Goal: Navigation & Orientation: Understand site structure

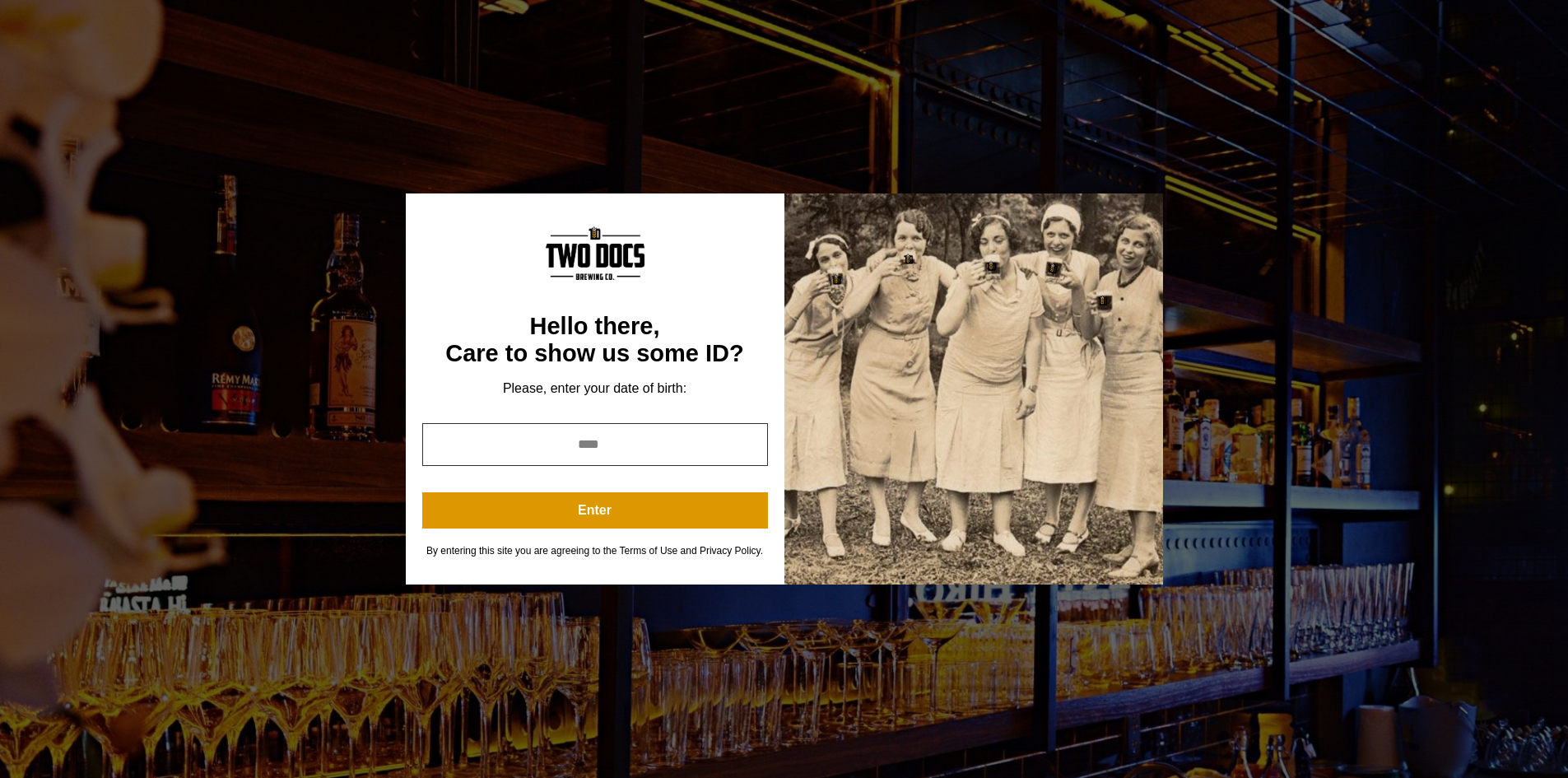
click at [609, 441] on input "year" at bounding box center [595, 445] width 346 height 43
type input "****"
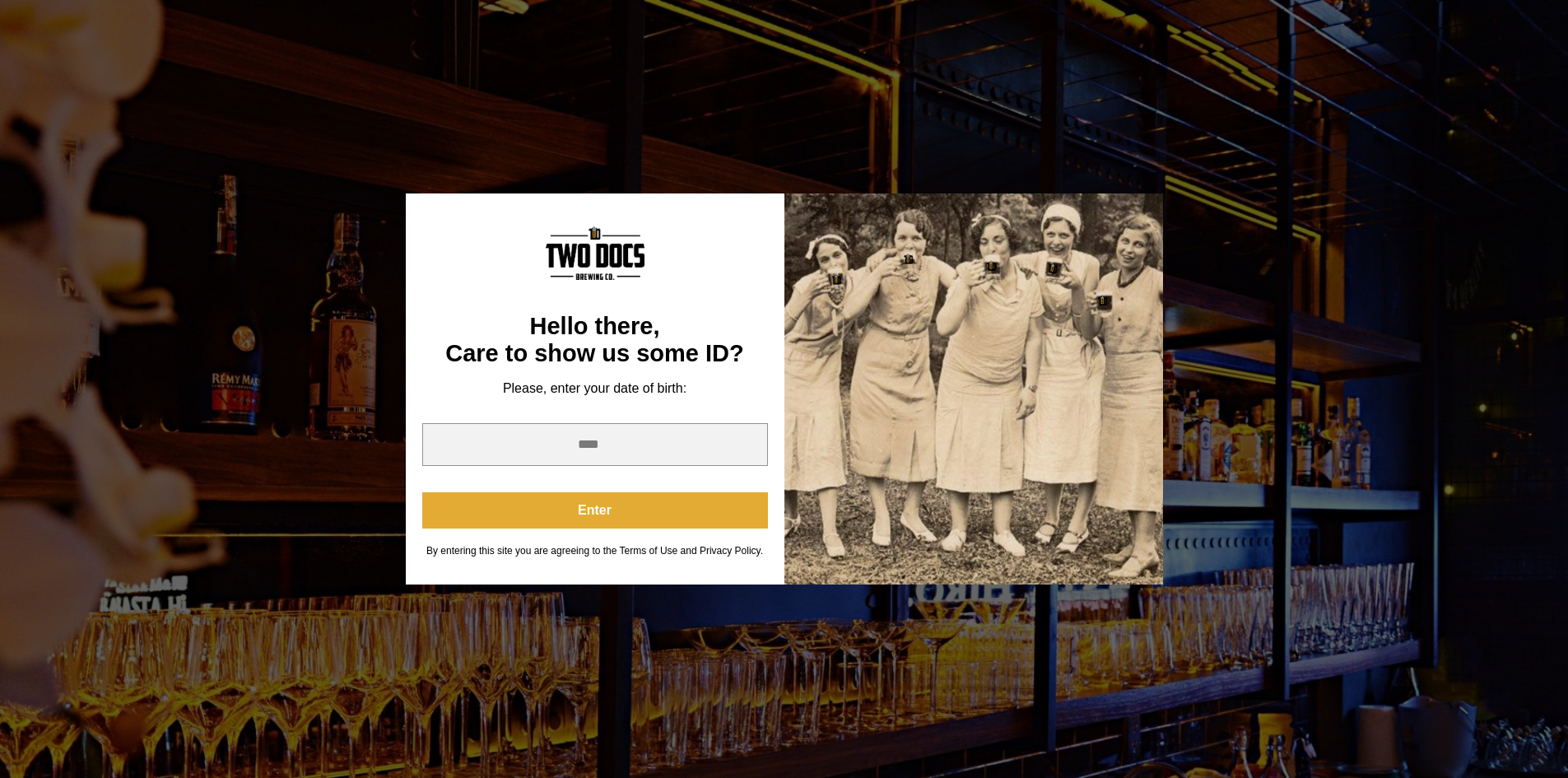
click at [615, 507] on button "Enter" at bounding box center [595, 510] width 346 height 36
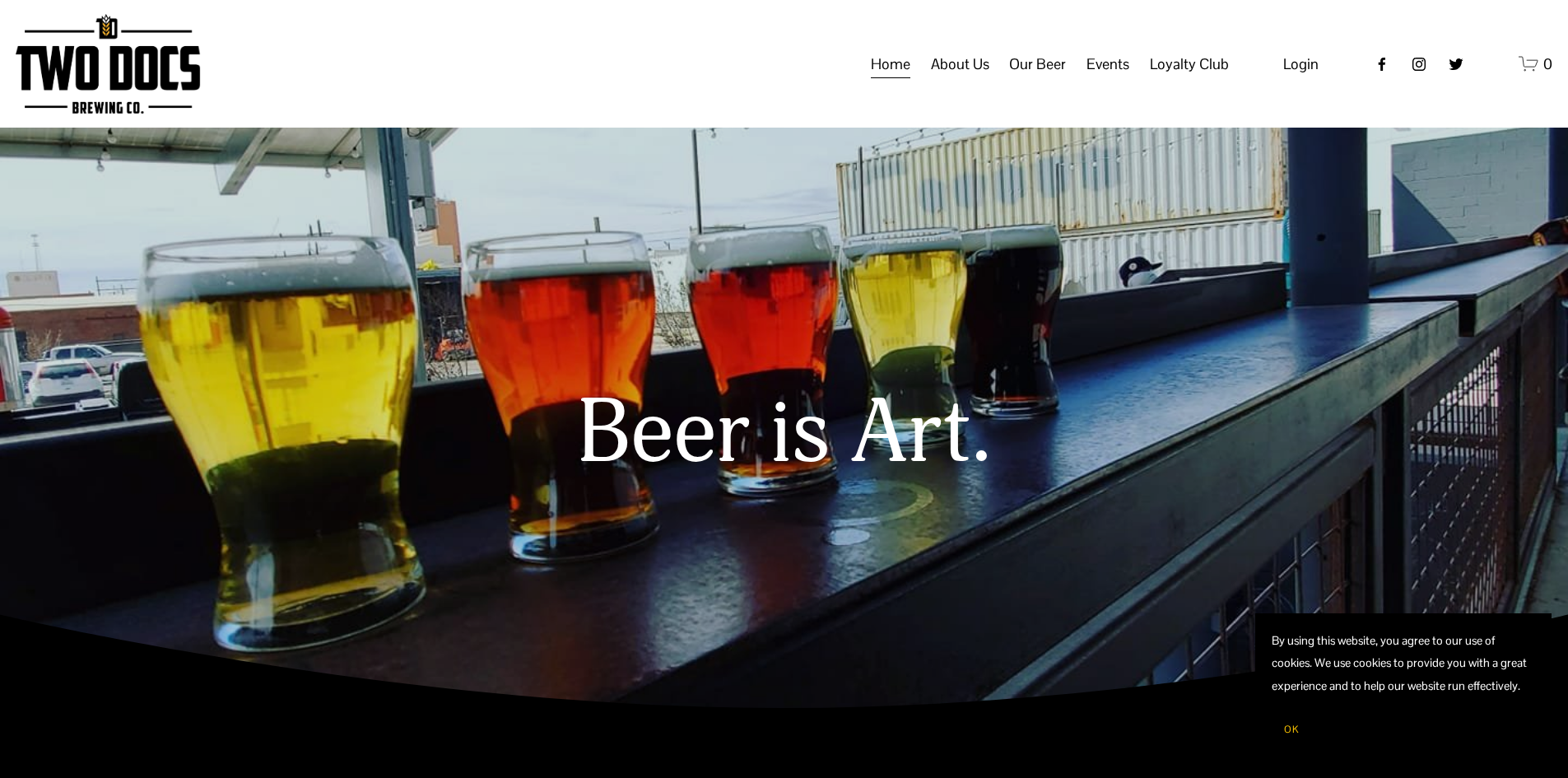
click at [1037, 78] on span "Our Beer" at bounding box center [1037, 64] width 57 height 28
click at [0, 0] on span "Distribution Map" at bounding box center [0, 0] width 0 height 0
click at [0, 0] on span "FAQs" at bounding box center [0, 0] width 0 height 0
click at [0, 0] on span "Loyalty Club" at bounding box center [0, 0] width 0 height 0
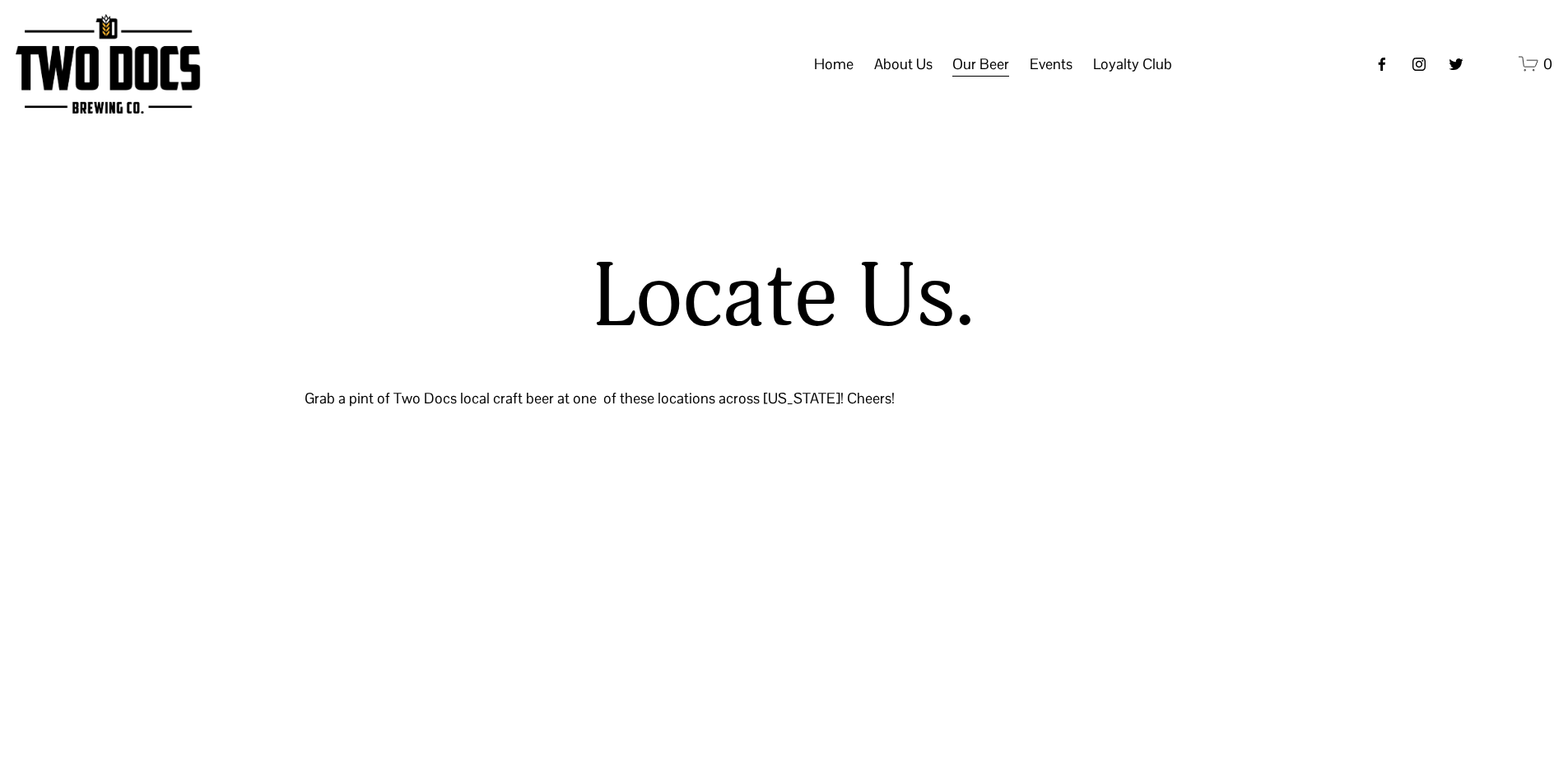
select select "**"
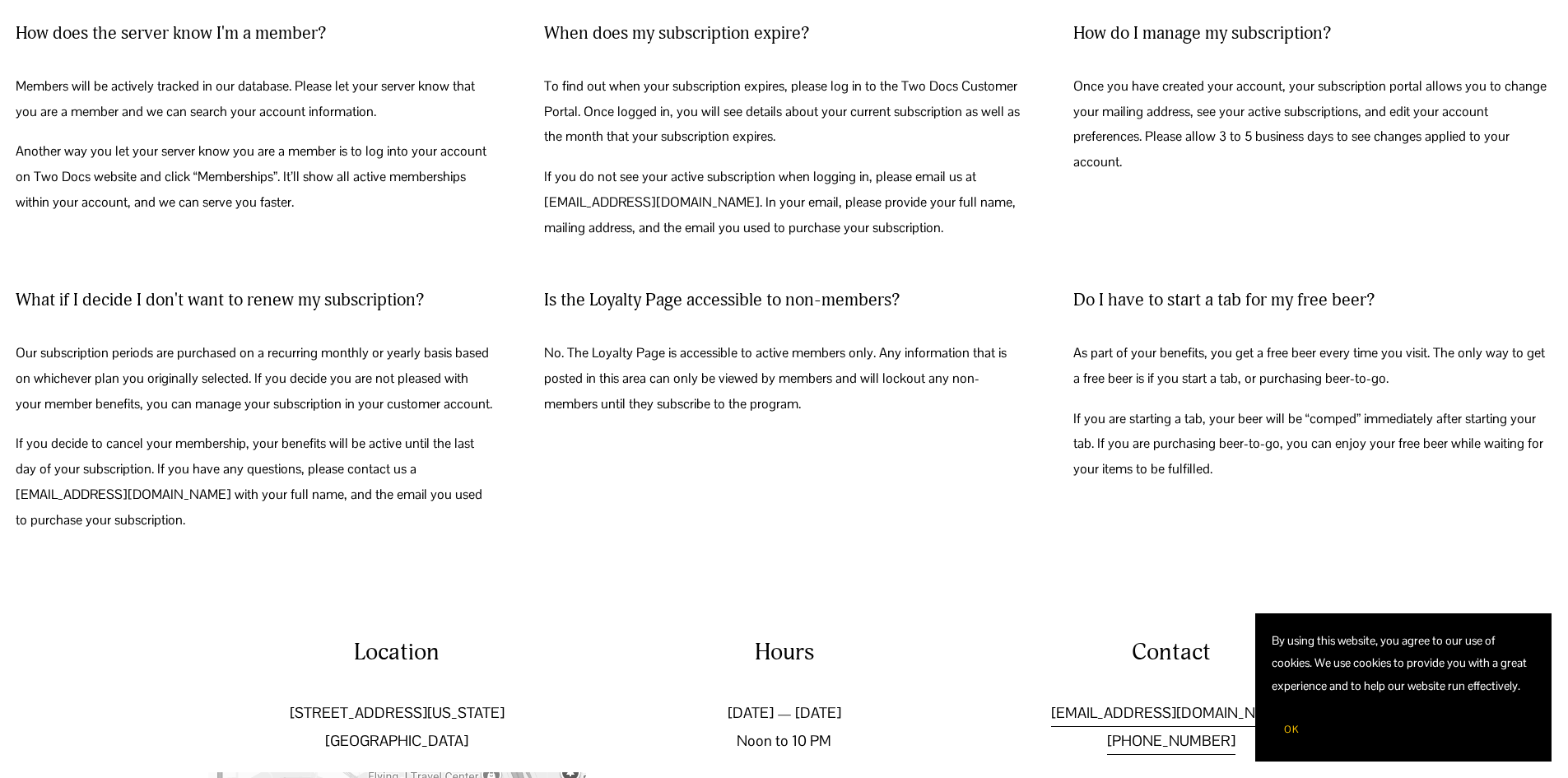
scroll to position [354, 0]
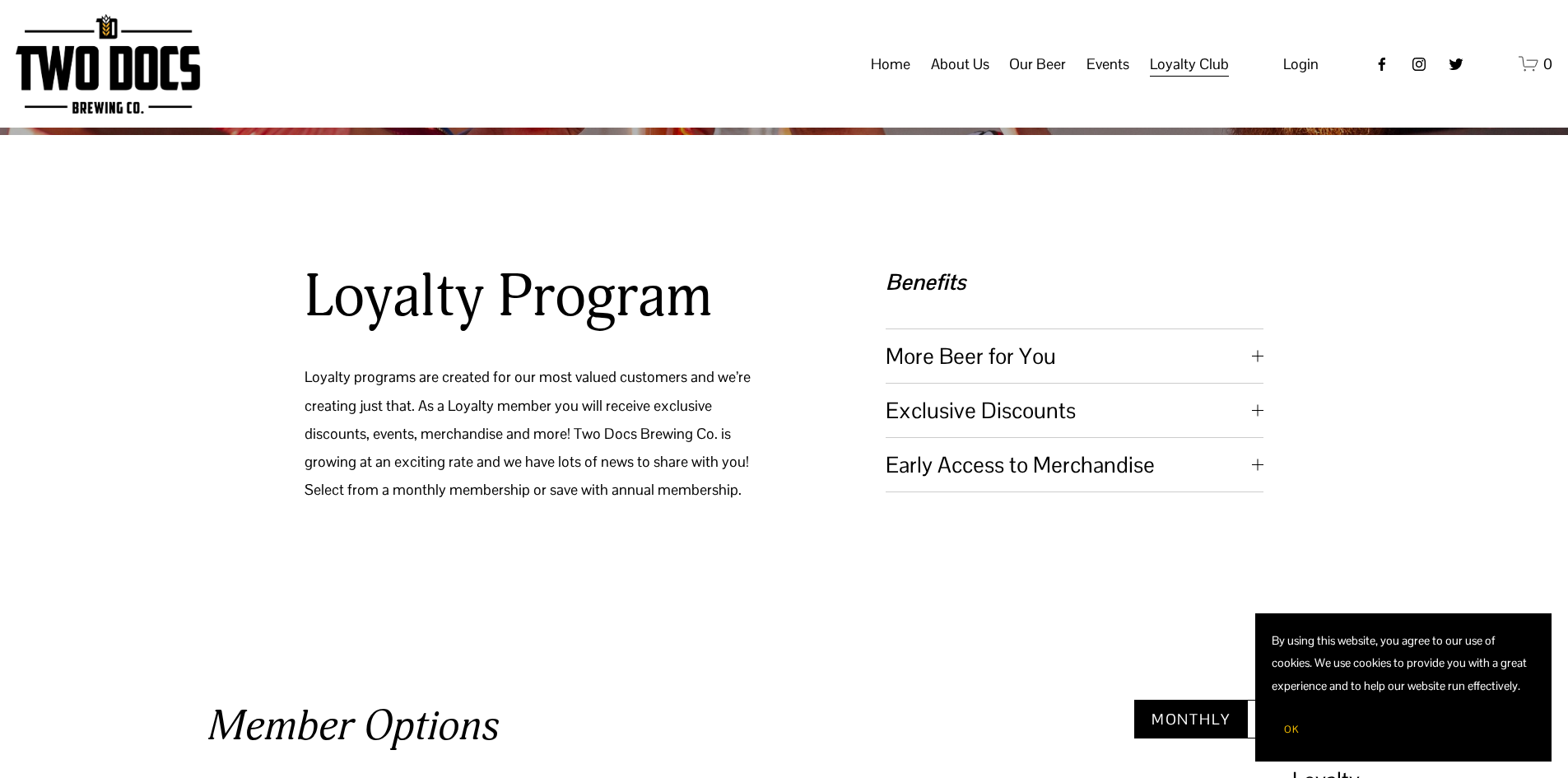
scroll to position [247, 0]
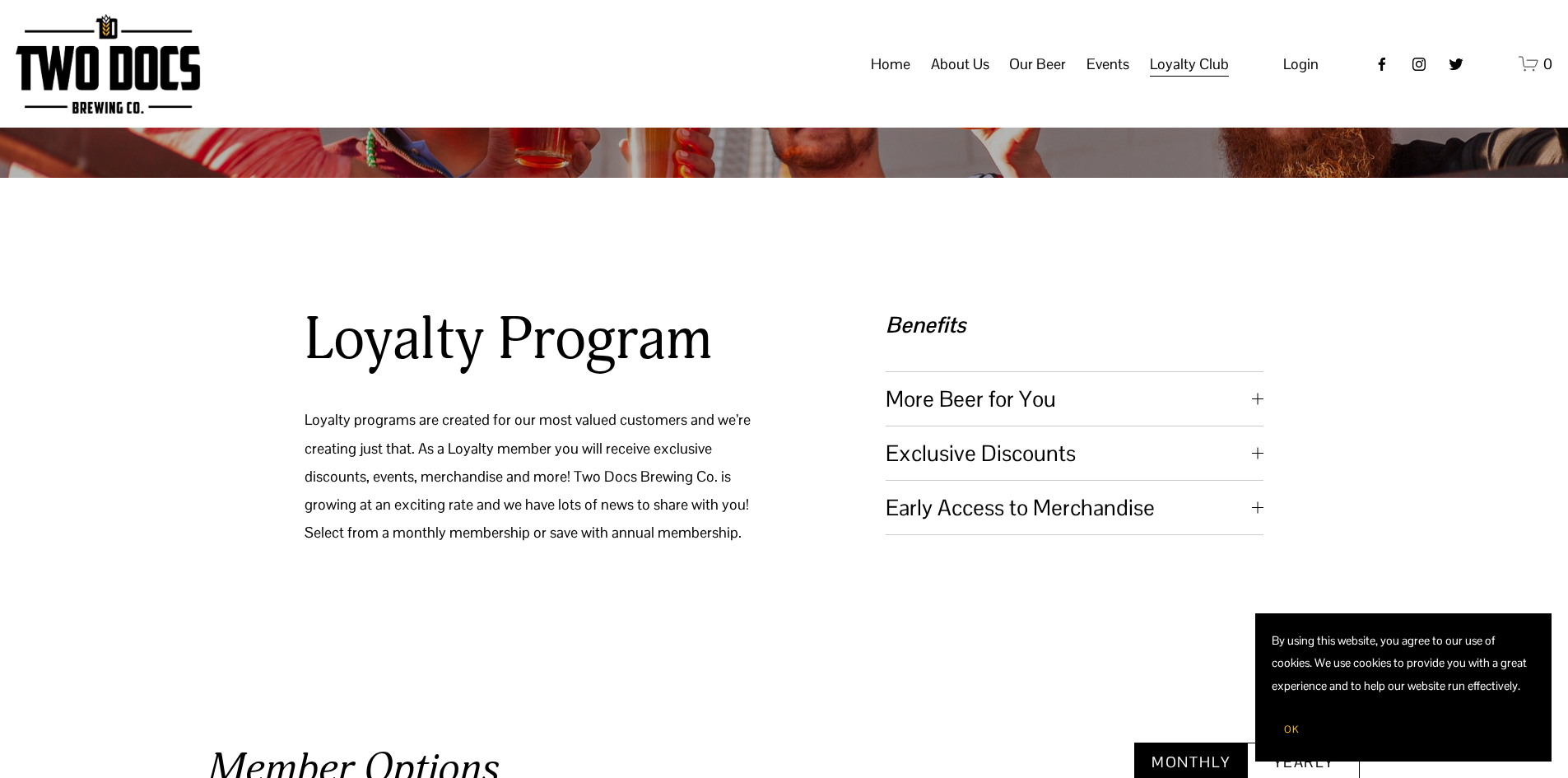
click at [1016, 399] on span "More Beer for You" at bounding box center [1068, 399] width 366 height 29
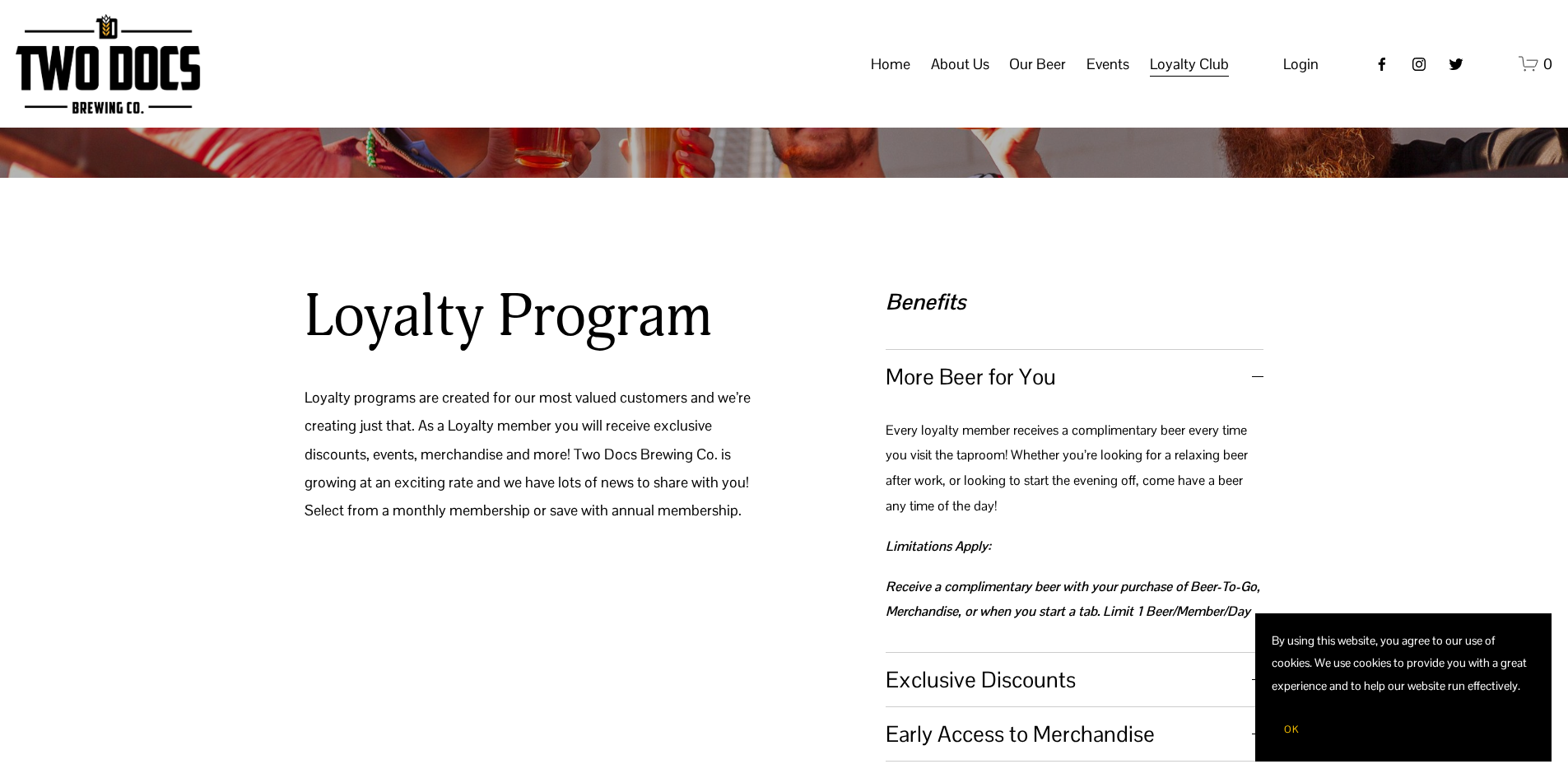
scroll to position [494, 0]
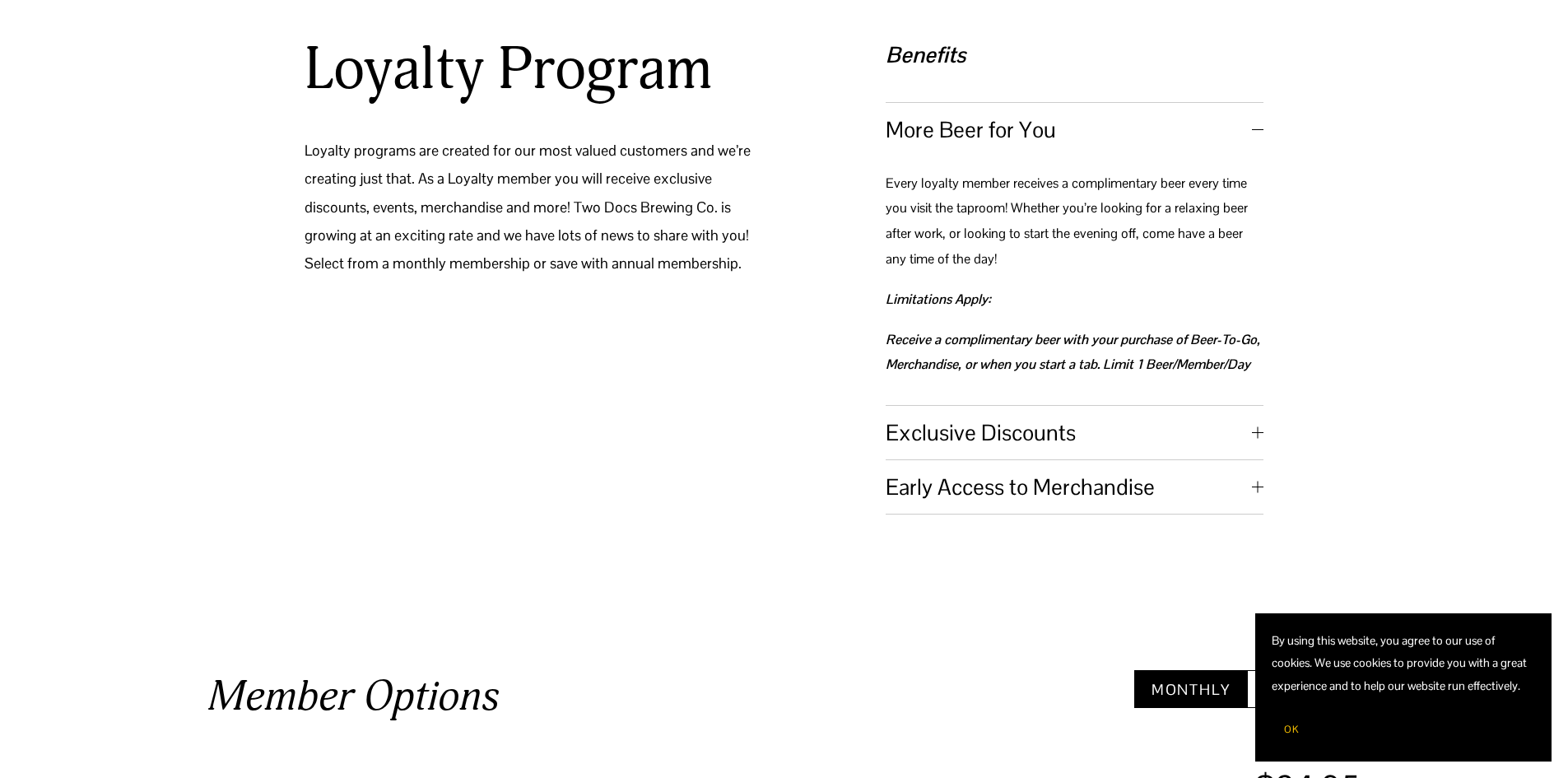
click at [1079, 417] on button "Exclusive Discounts" at bounding box center [1074, 432] width 378 height 53
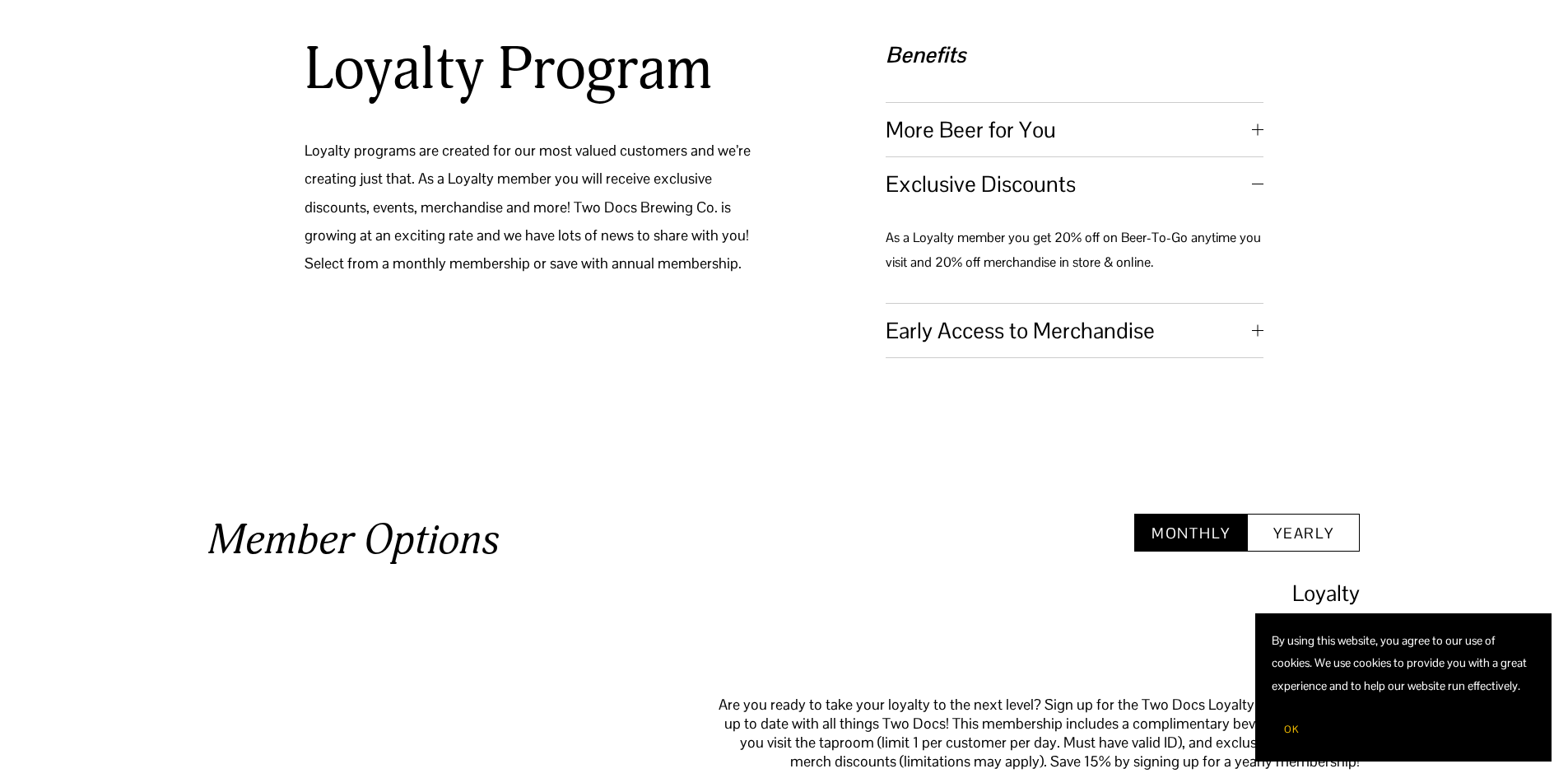
click at [1027, 331] on span "Early Access to Merchandise" at bounding box center [1068, 330] width 366 height 29
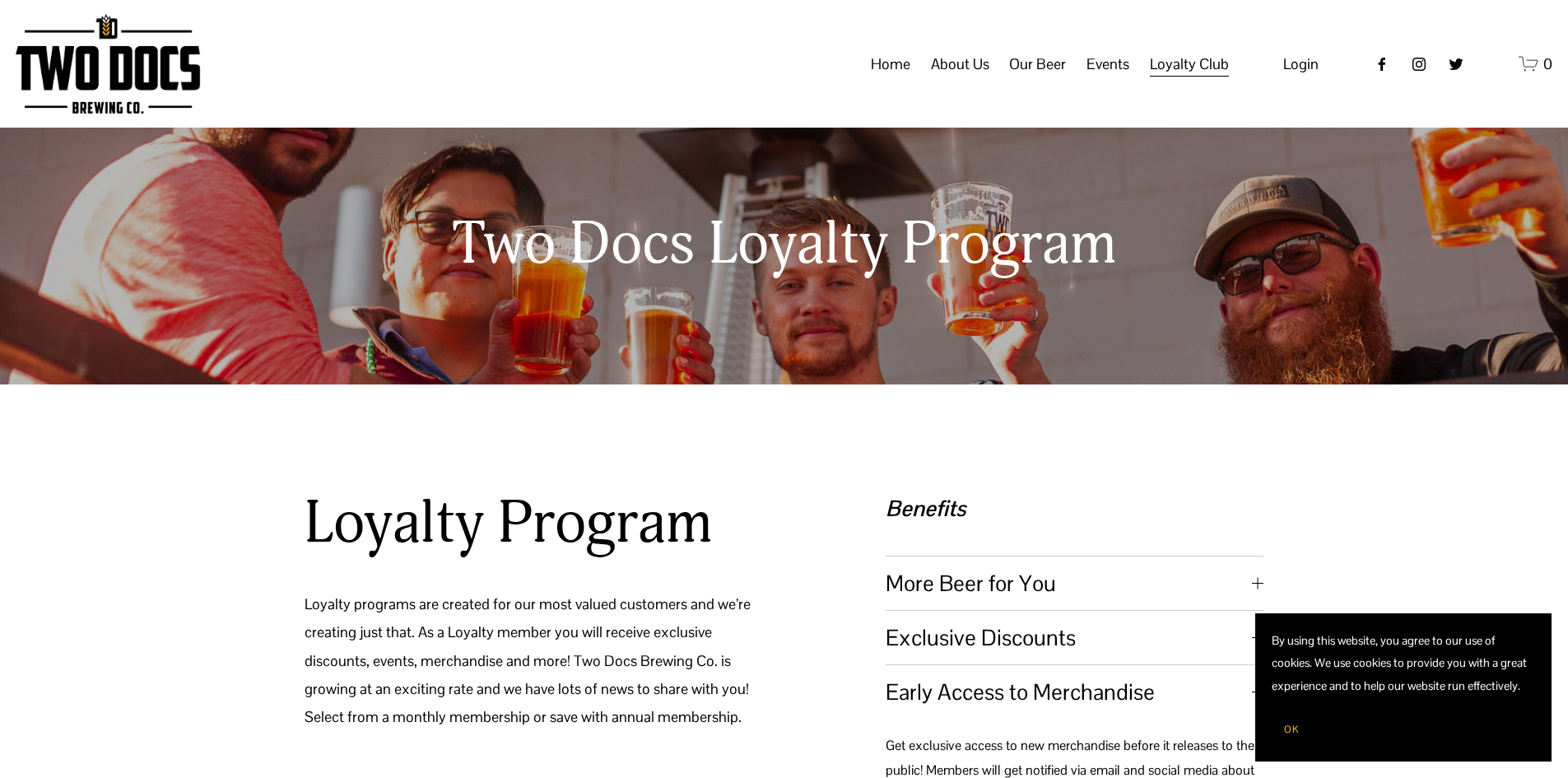
scroll to position [0, 0]
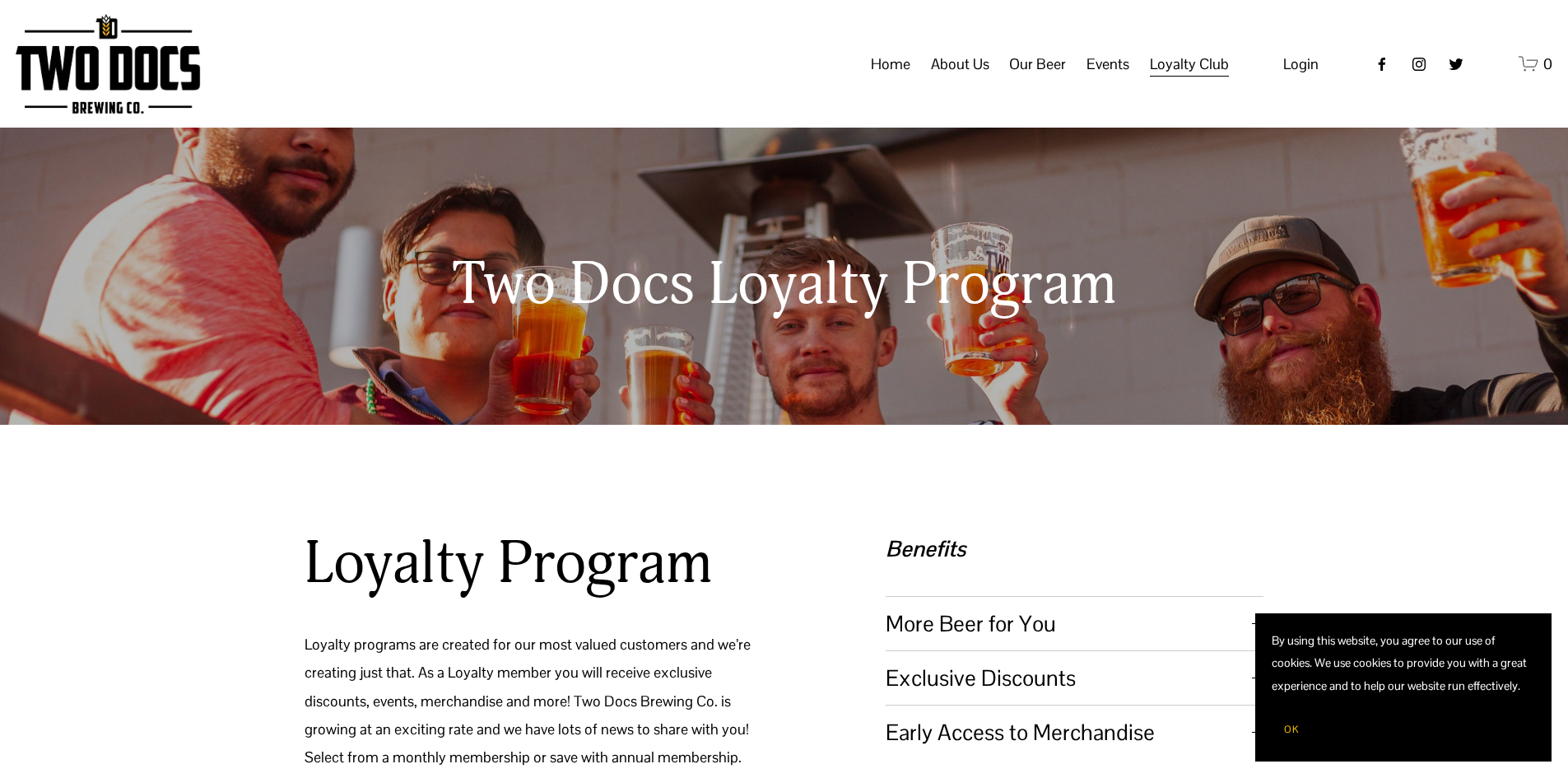
click at [0, 0] on span "Raiderland RED" at bounding box center [0, 0] width 0 height 0
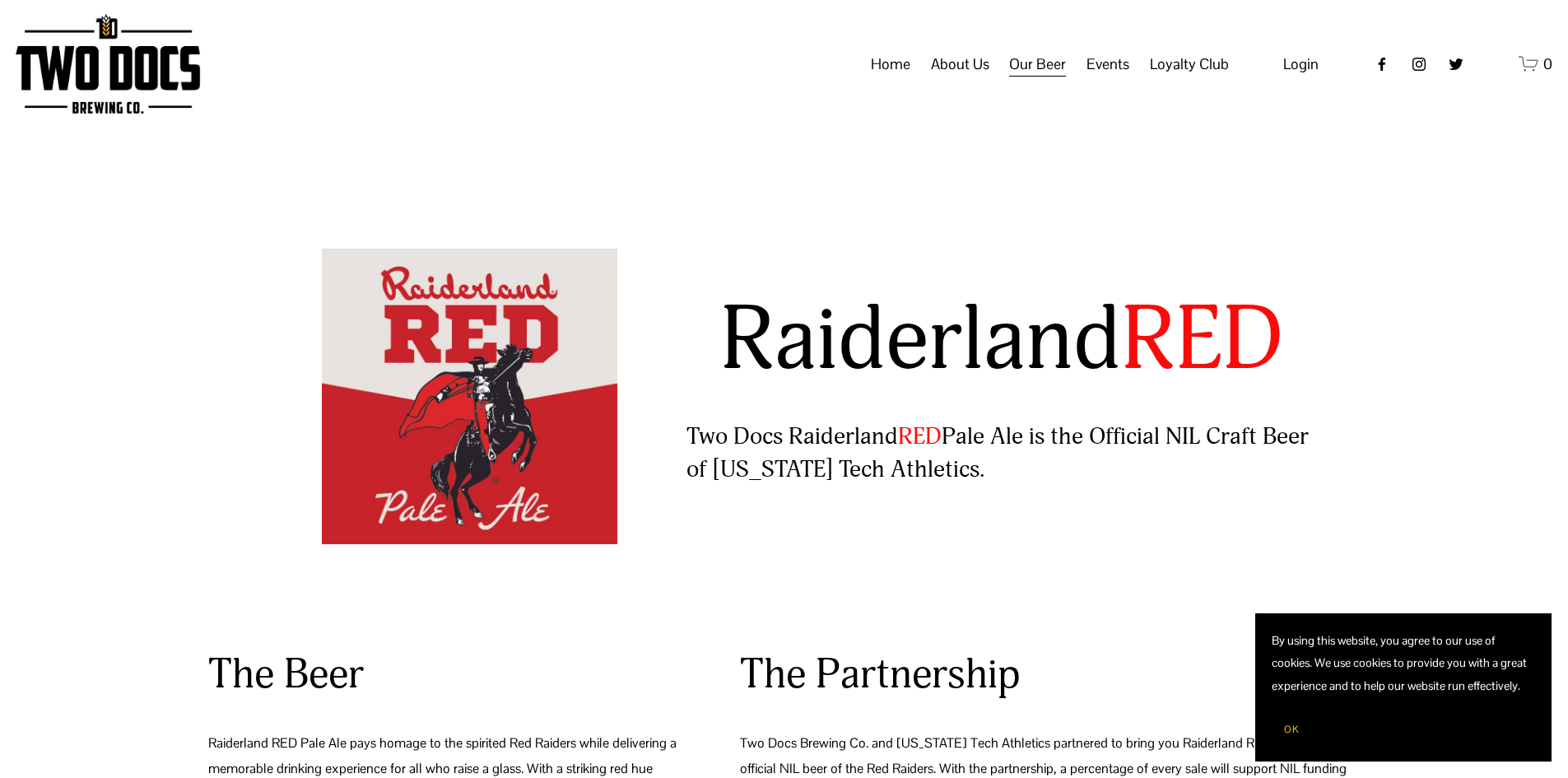
click at [955, 78] on span "About Us" at bounding box center [960, 64] width 58 height 28
click at [0, 0] on span "Our Mission" at bounding box center [0, 0] width 0 height 0
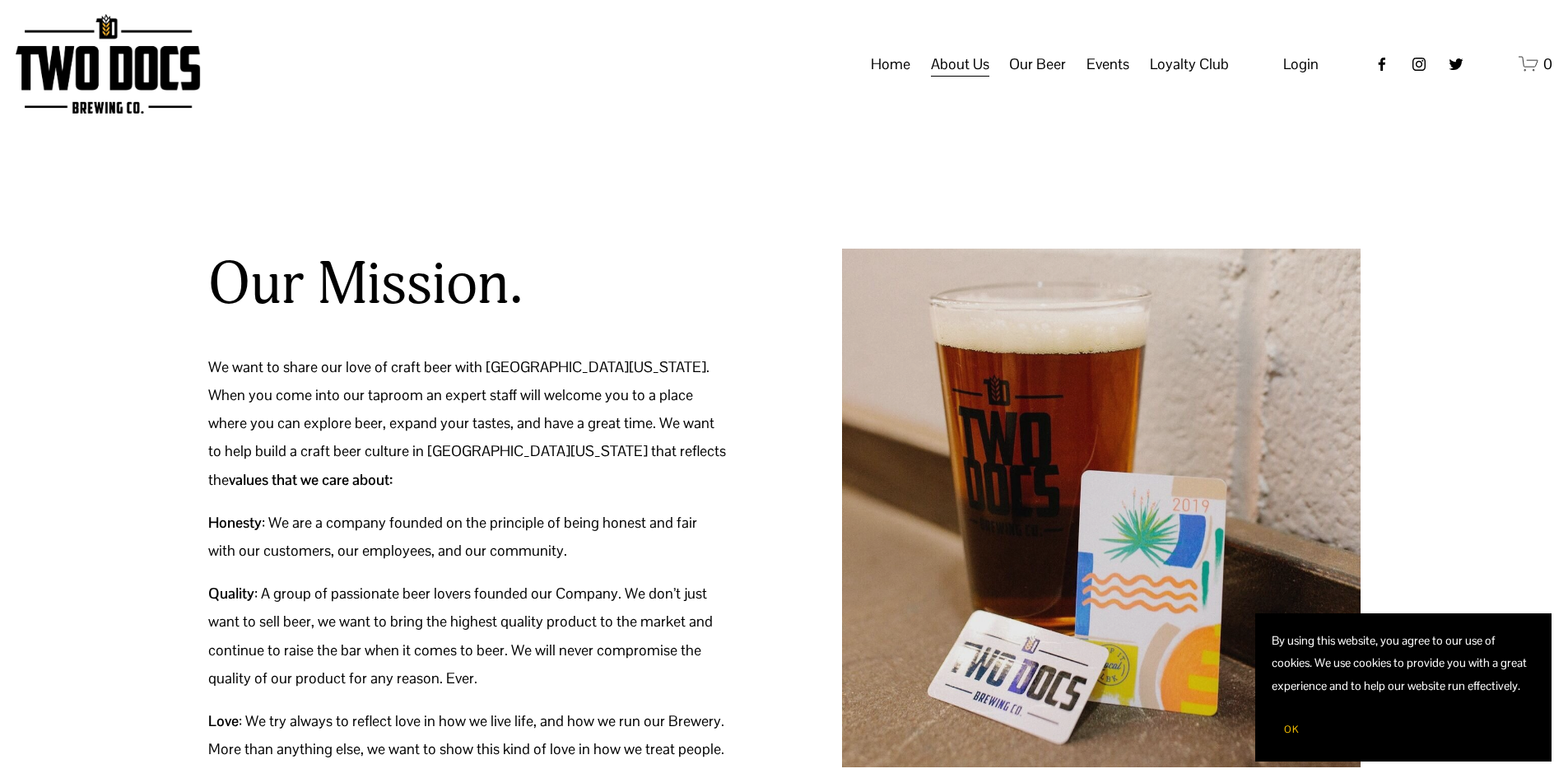
click at [1037, 78] on span "Our Beer" at bounding box center [1037, 64] width 57 height 28
click at [0, 0] on span "Taproom Menu" at bounding box center [0, 0] width 0 height 0
